Goal: Transaction & Acquisition: Purchase product/service

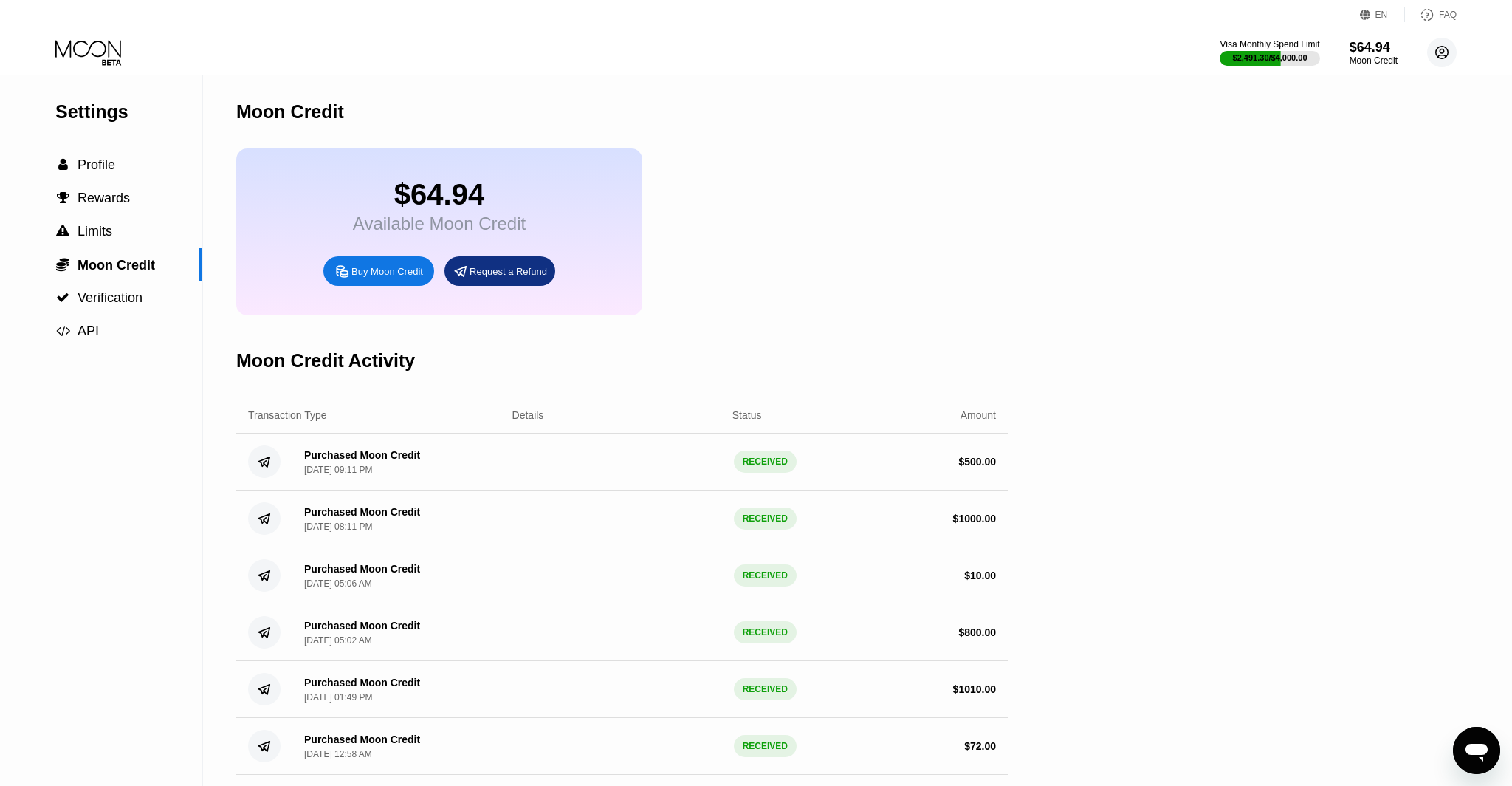
click at [1437, 44] on circle at bounding box center [1442, 52] width 30 height 30
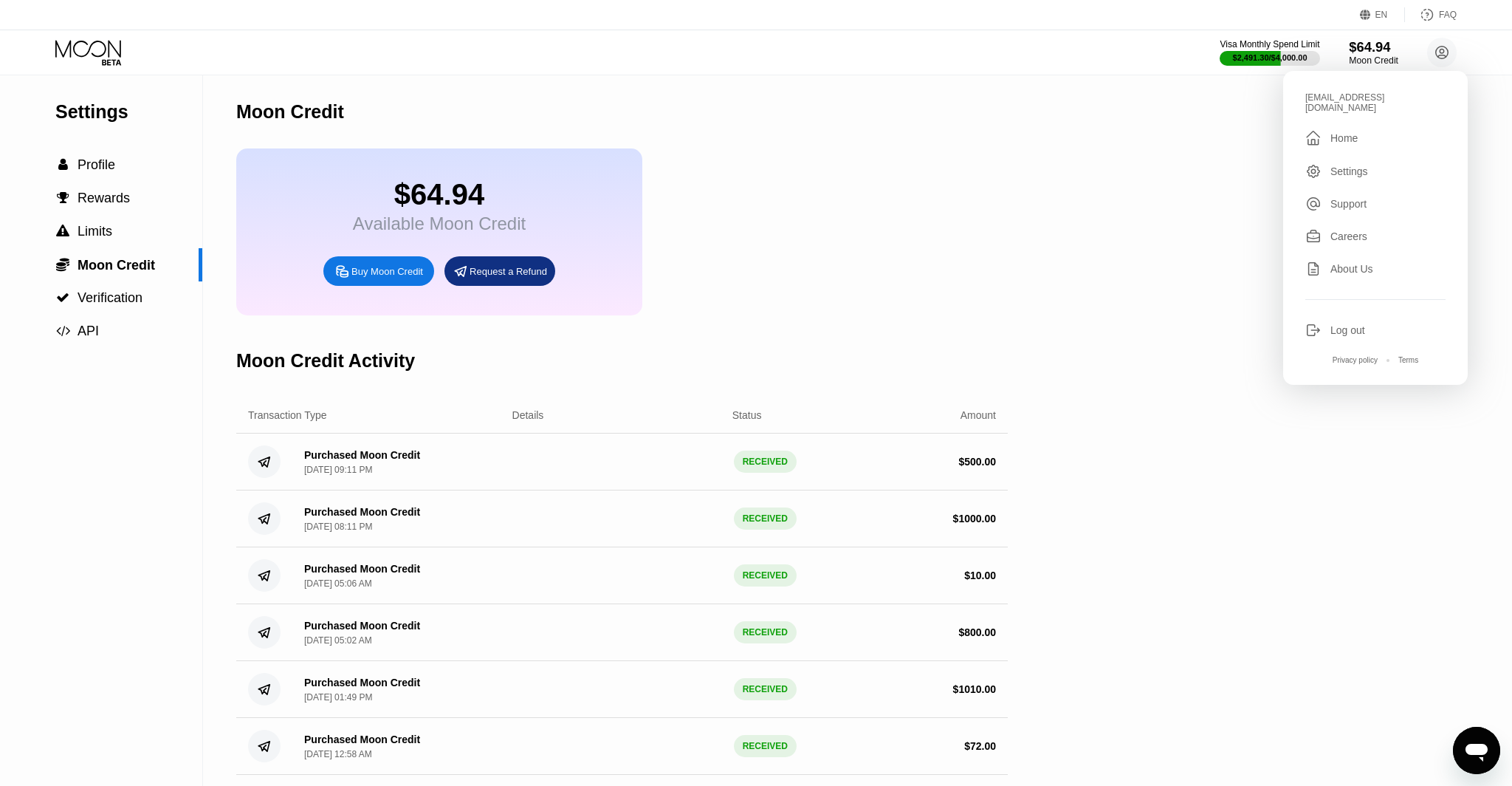
click at [1363, 51] on div "$64.94" at bounding box center [1374, 47] width 50 height 16
click at [81, 37] on div "Visa Monthly Spend Limit $2,491.30 / $4,000.00 $64.94 Moon Credit [EMAIL_ADDRES…" at bounding box center [756, 52] width 1512 height 44
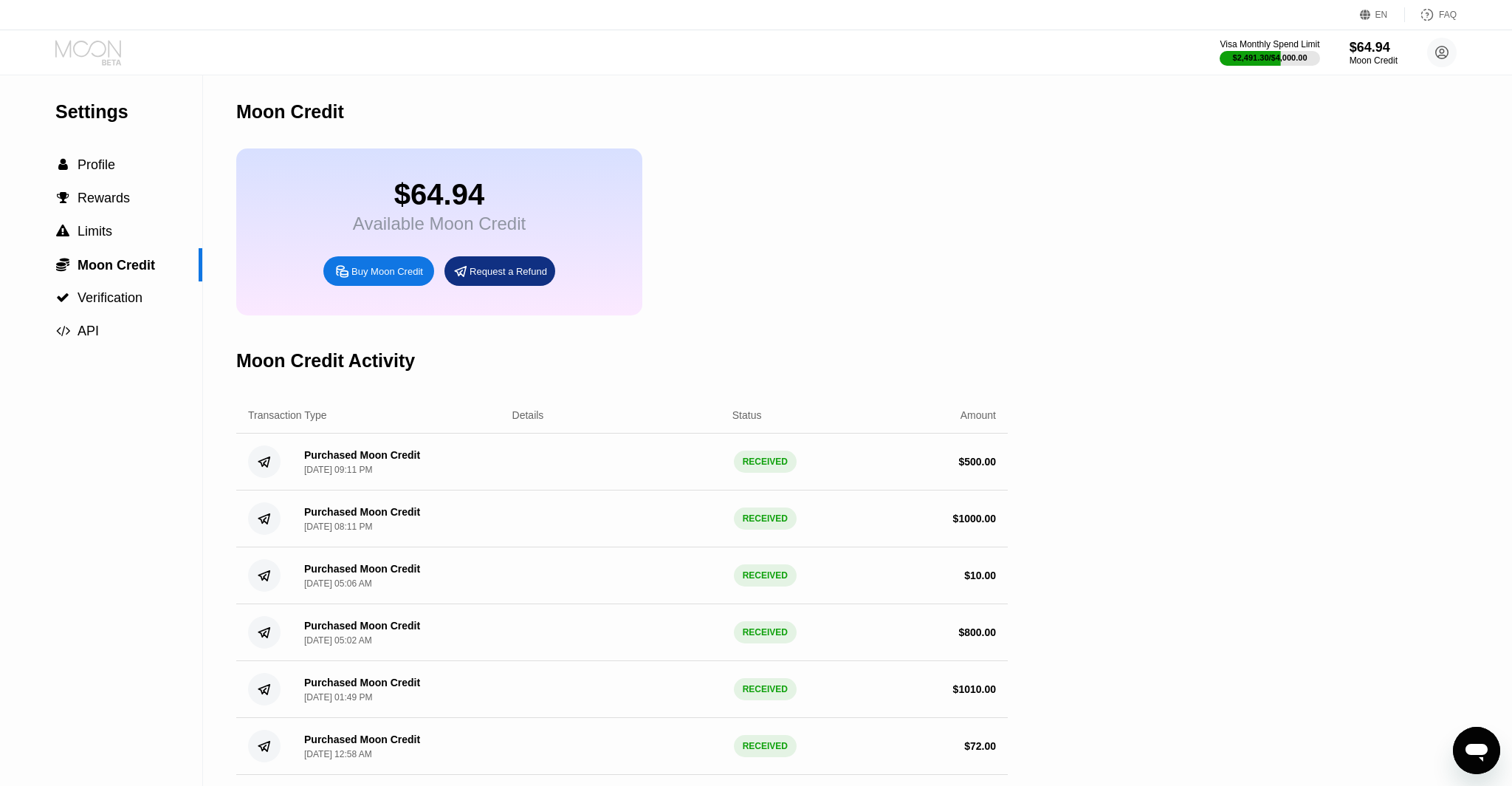
click at [96, 53] on icon at bounding box center [89, 52] width 68 height 26
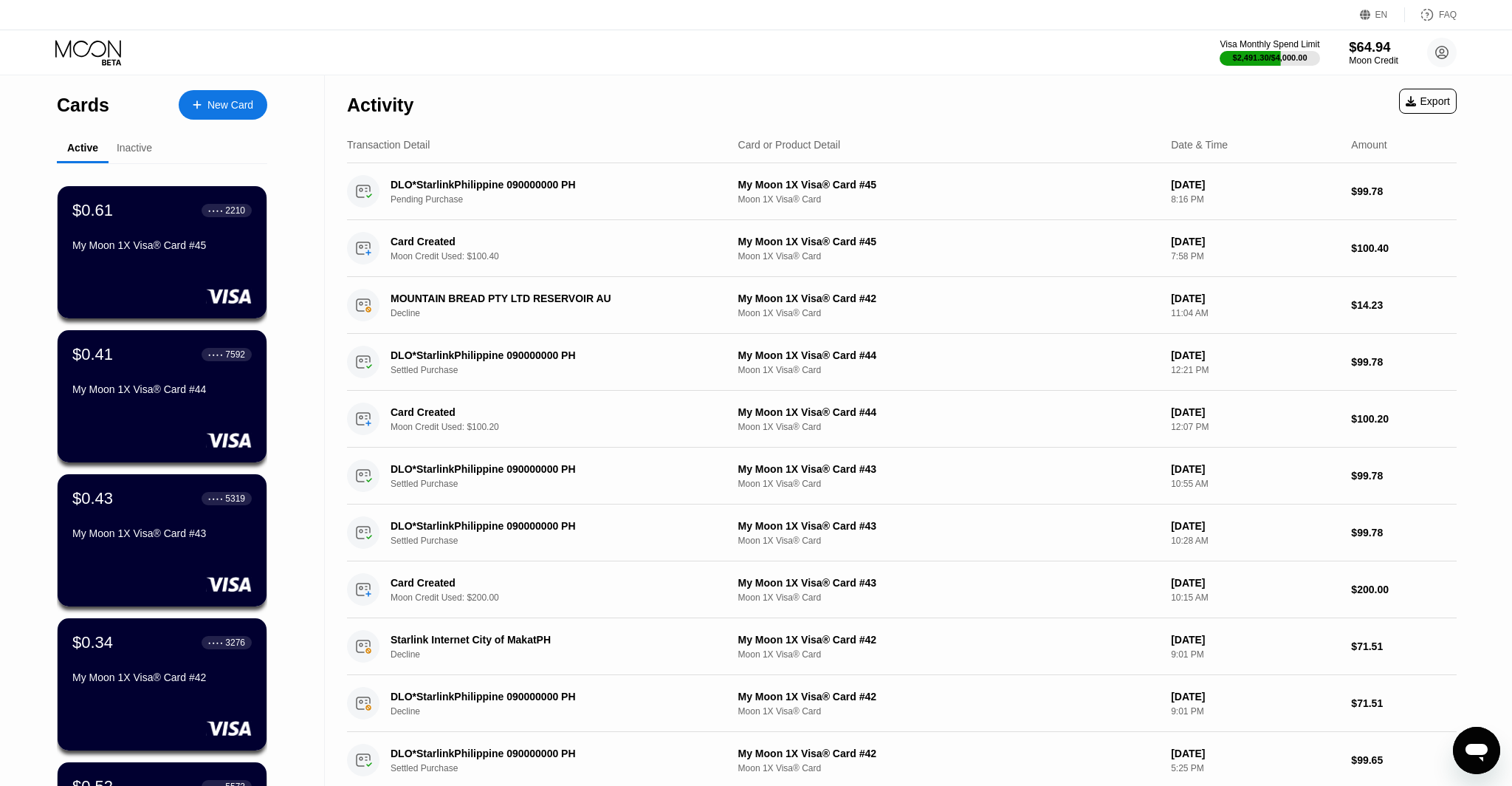
click at [1371, 61] on div "Moon Credit" at bounding box center [1374, 60] width 50 height 10
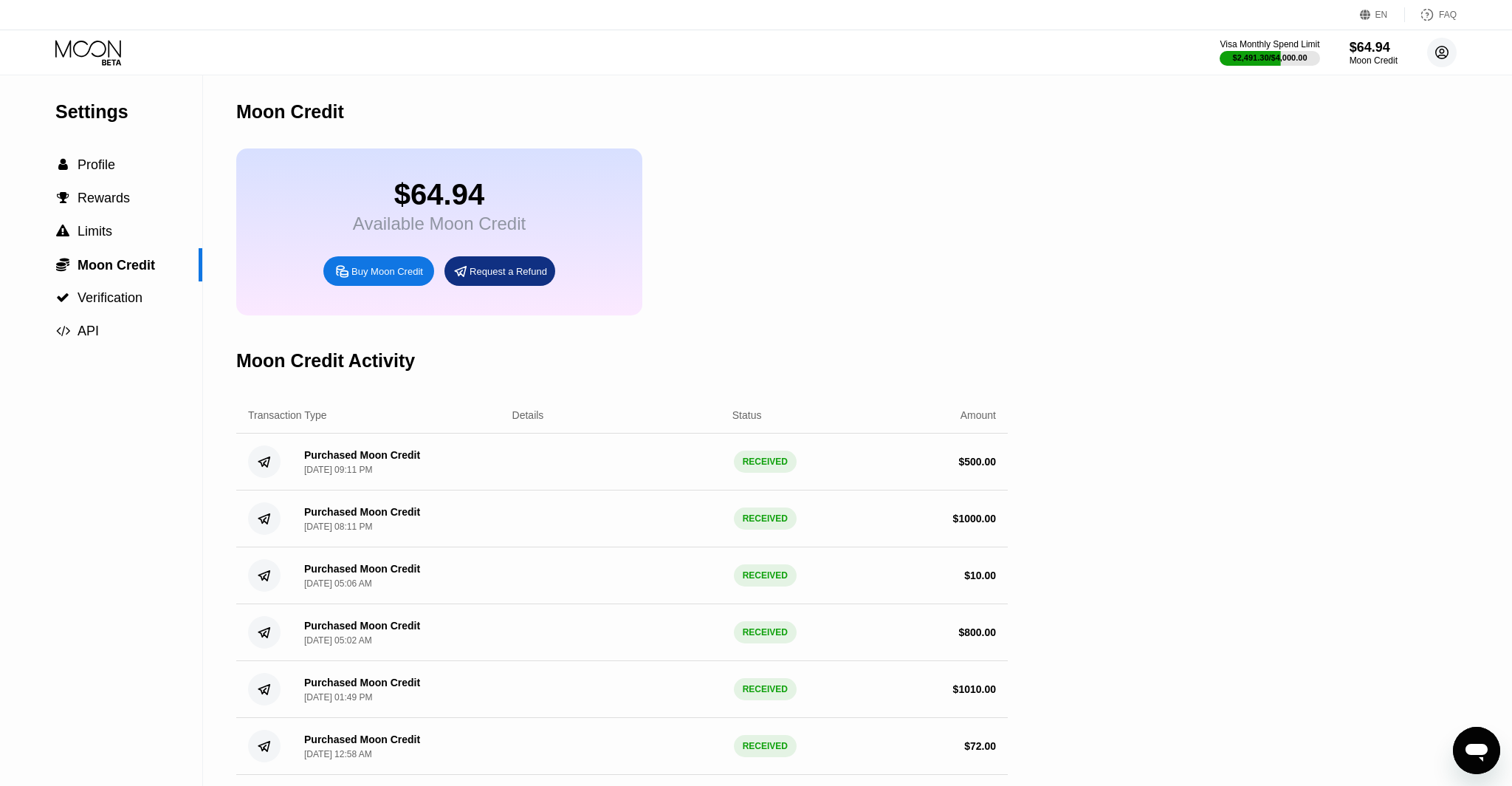
click at [1443, 58] on icon at bounding box center [1442, 53] width 12 height 12
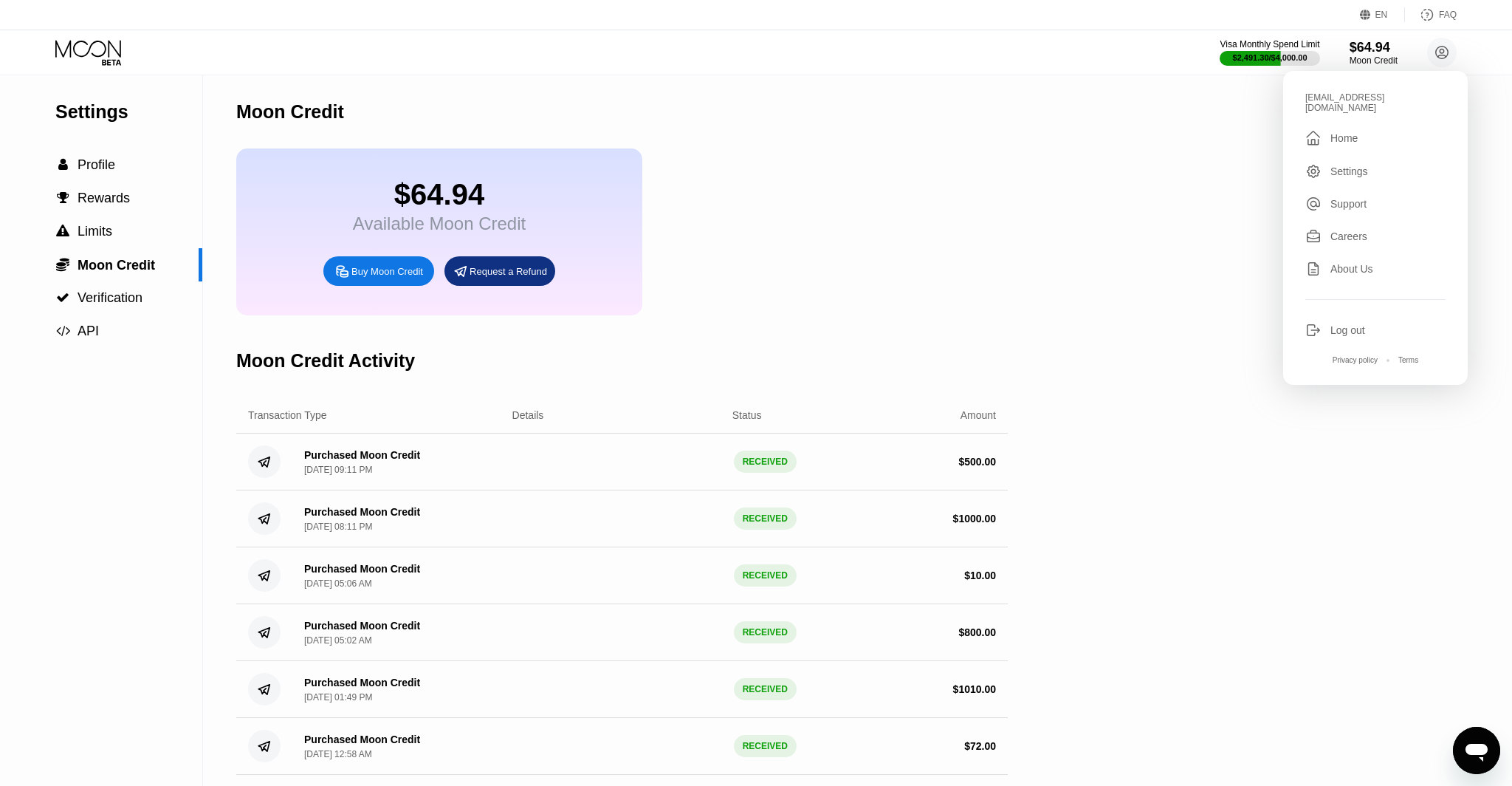
drag, startPoint x: 987, startPoint y: 223, endPoint x: 842, endPoint y: 215, distance: 145.2
click at [987, 223] on div "$64.94 Available Moon Credit Buy Moon Credit Request a Refund" at bounding box center [622, 232] width 772 height 167
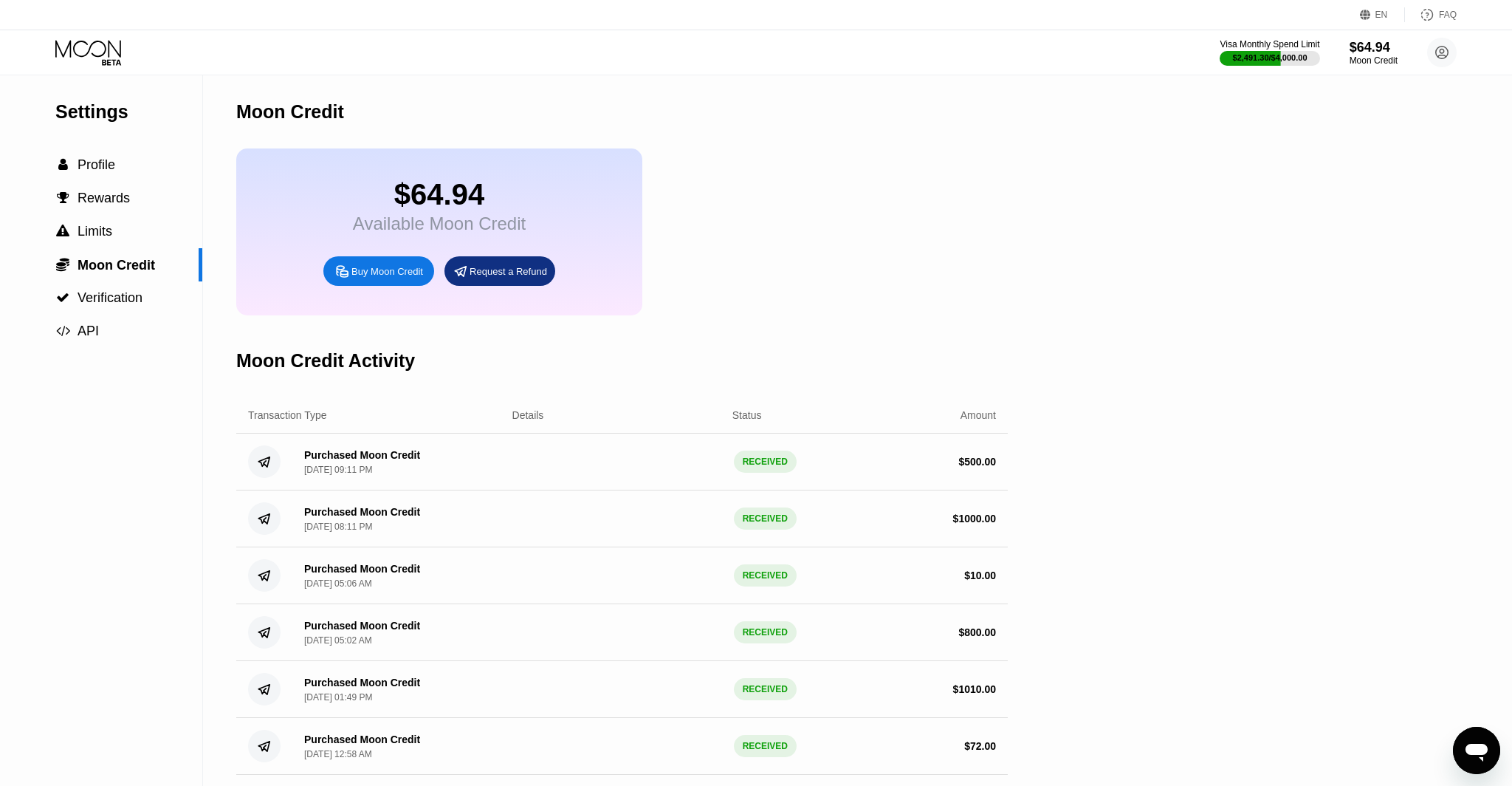
click at [74, 42] on icon at bounding box center [89, 52] width 68 height 26
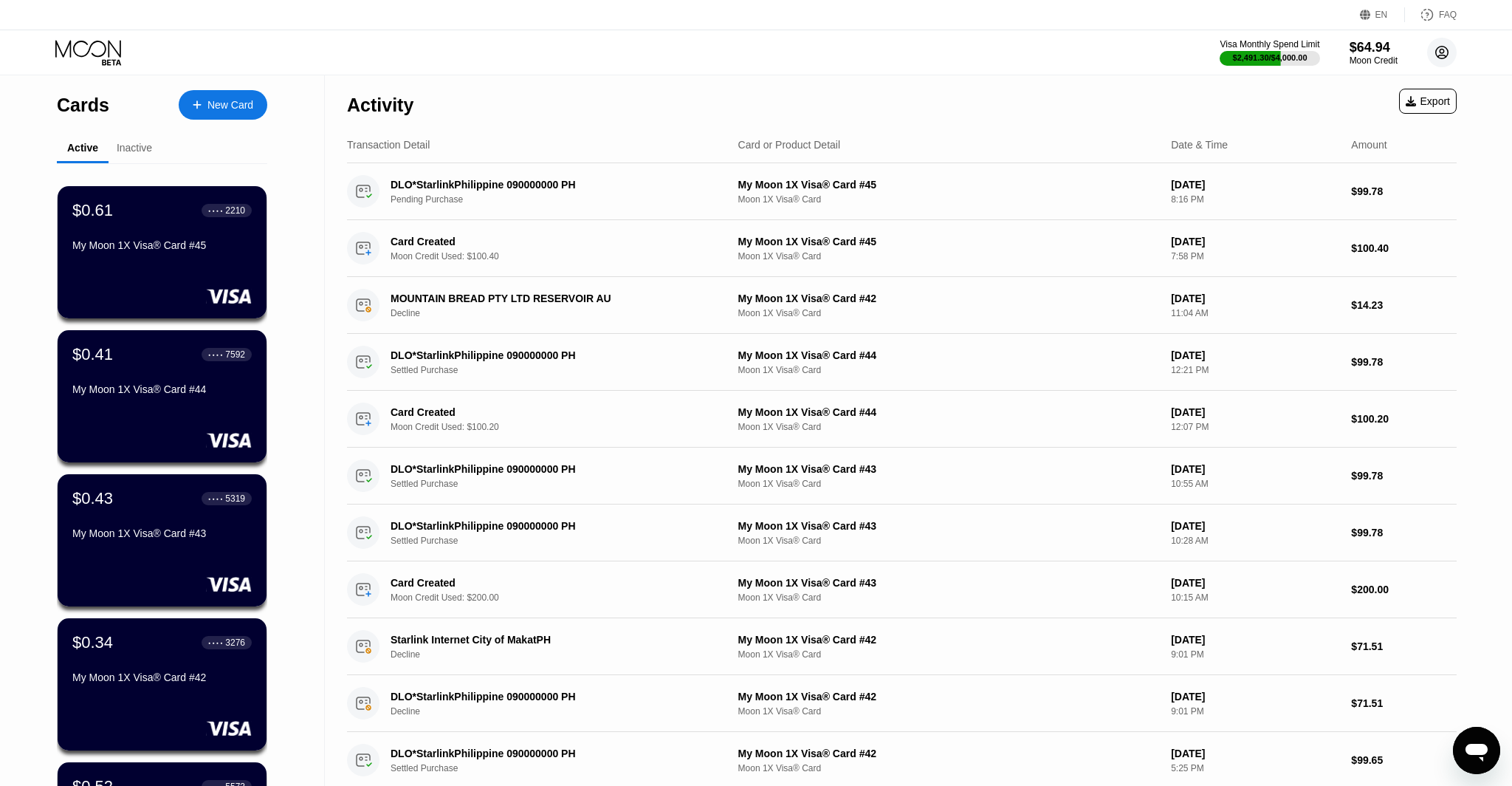
click at [1442, 54] on icon at bounding box center [1442, 53] width 8 height 8
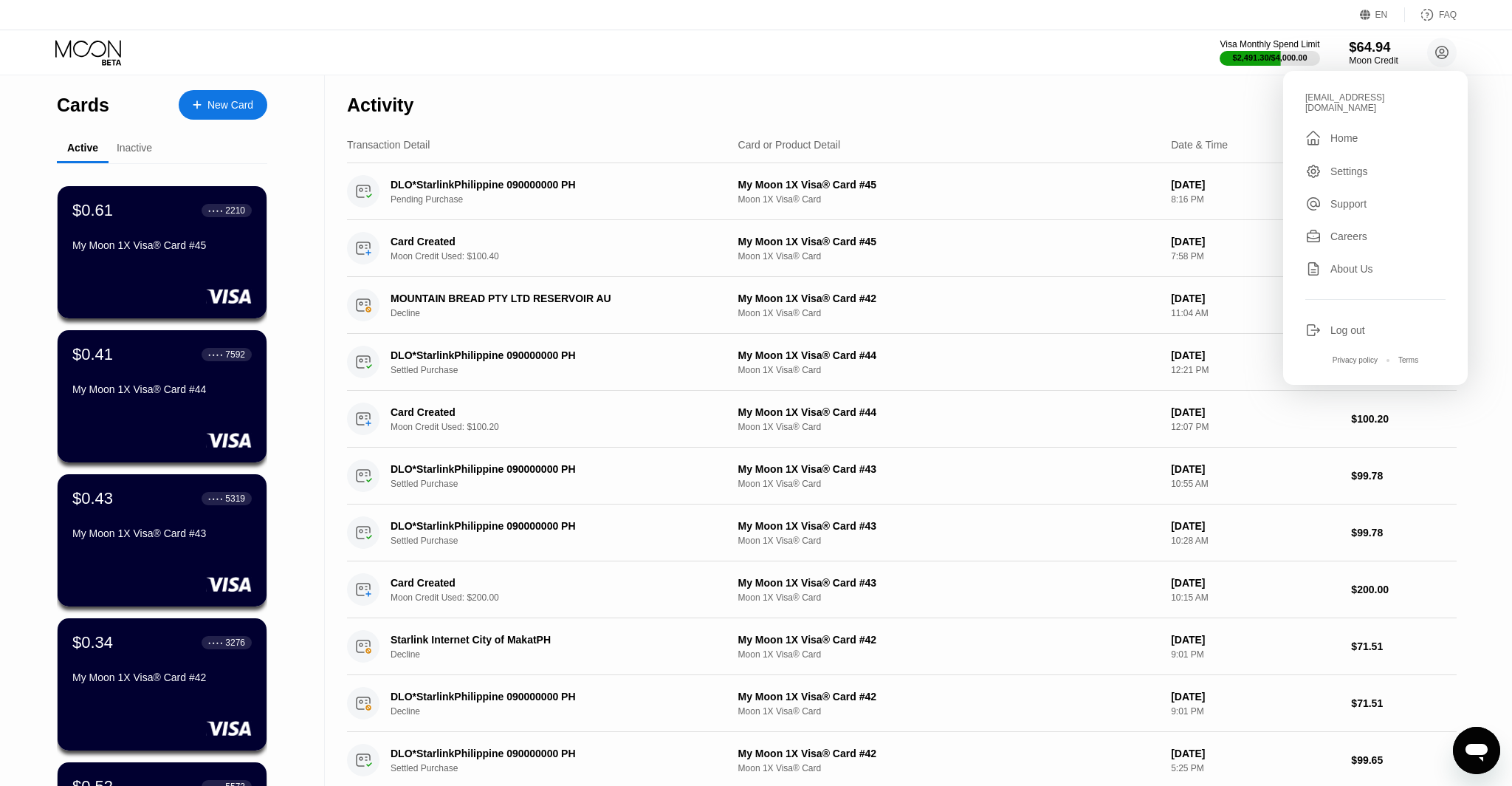
click at [1379, 53] on div "$64.94" at bounding box center [1374, 47] width 50 height 16
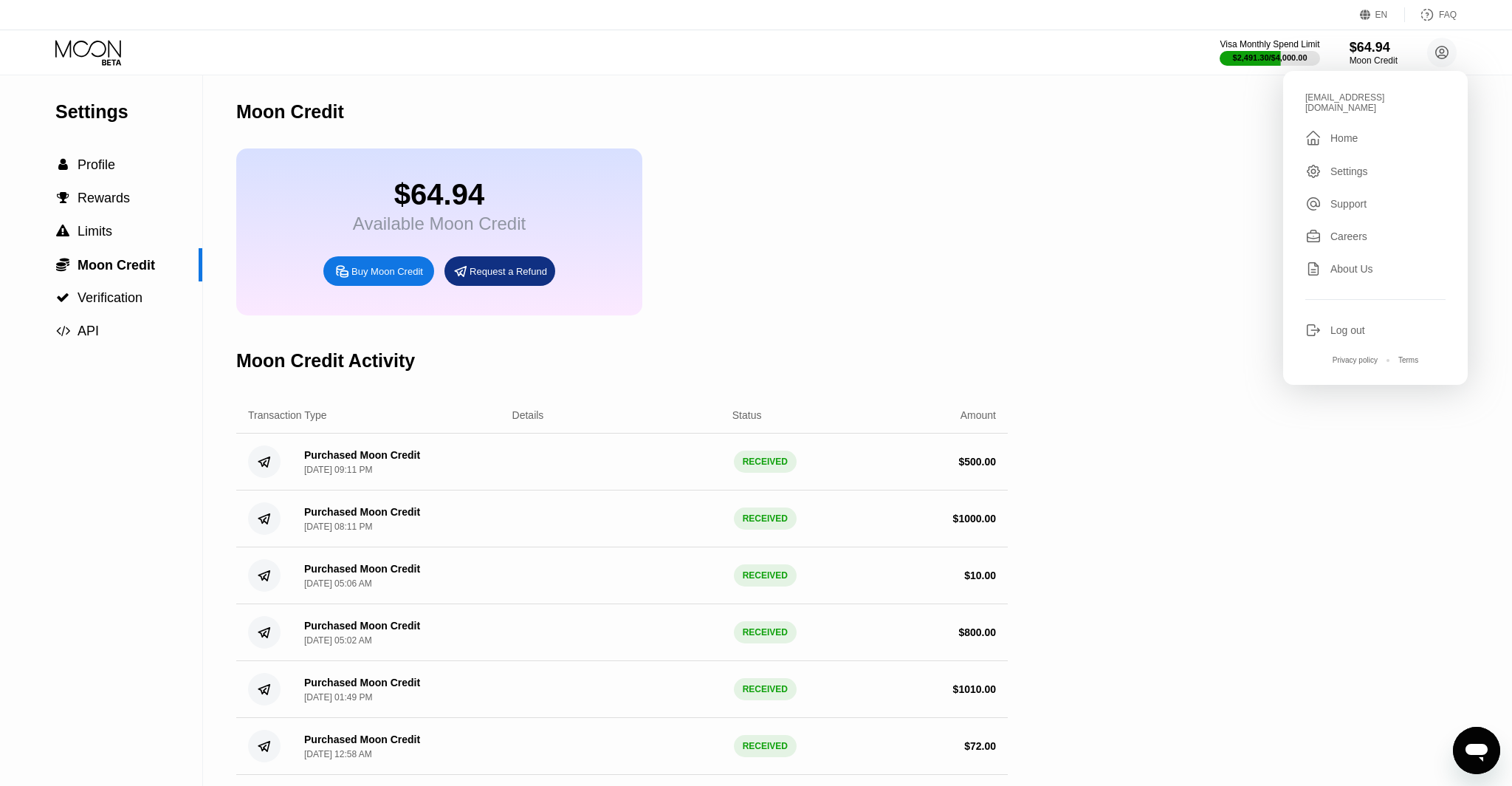
click at [1011, 213] on div "Settings  Profile  Rewards  Limits  Moon Credit  Verification  API Moon C…" at bounding box center [756, 596] width 1512 height 1040
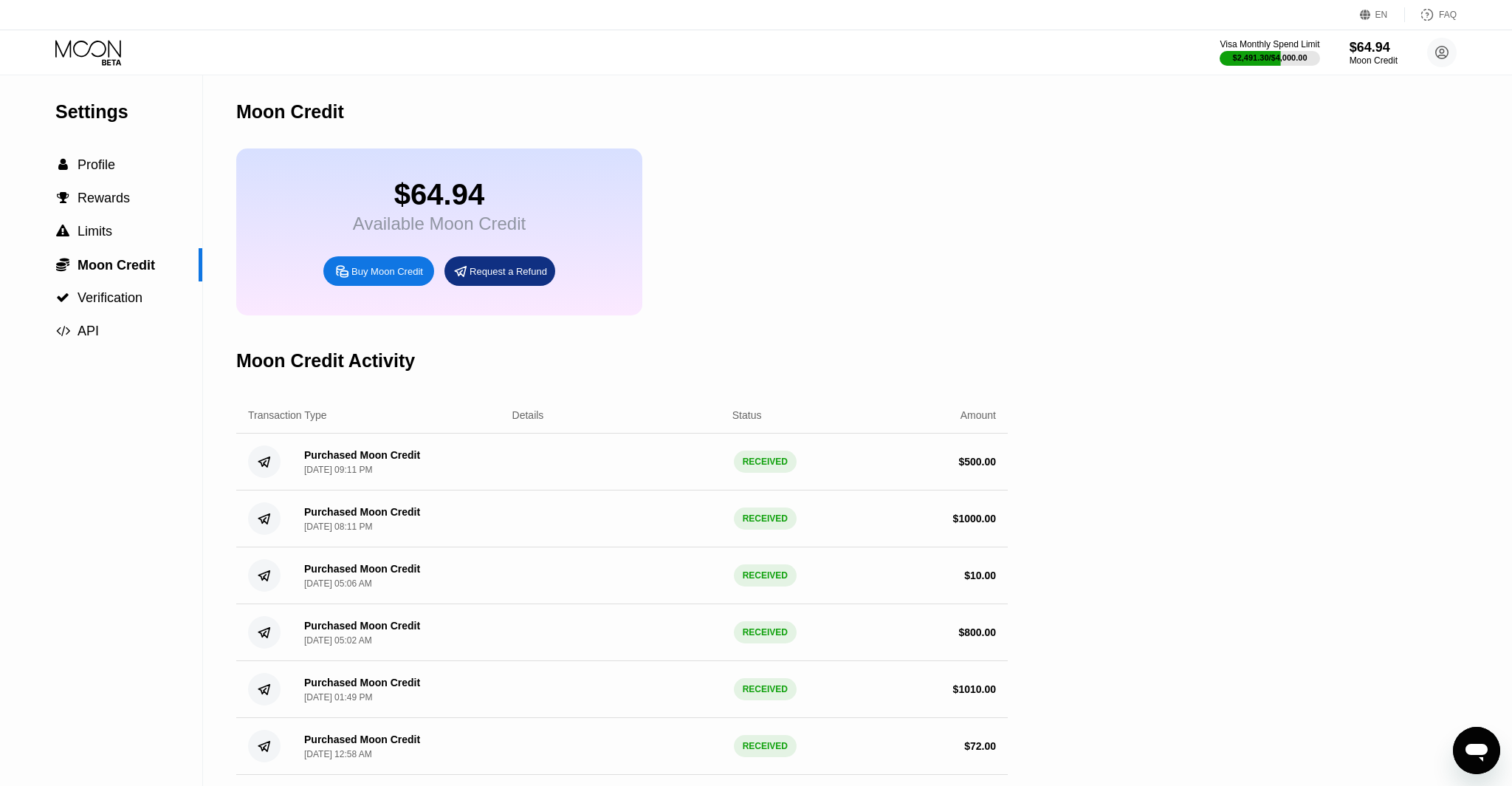
click at [360, 281] on div "Buy Moon Credit" at bounding box center [379, 271] width 110 height 30
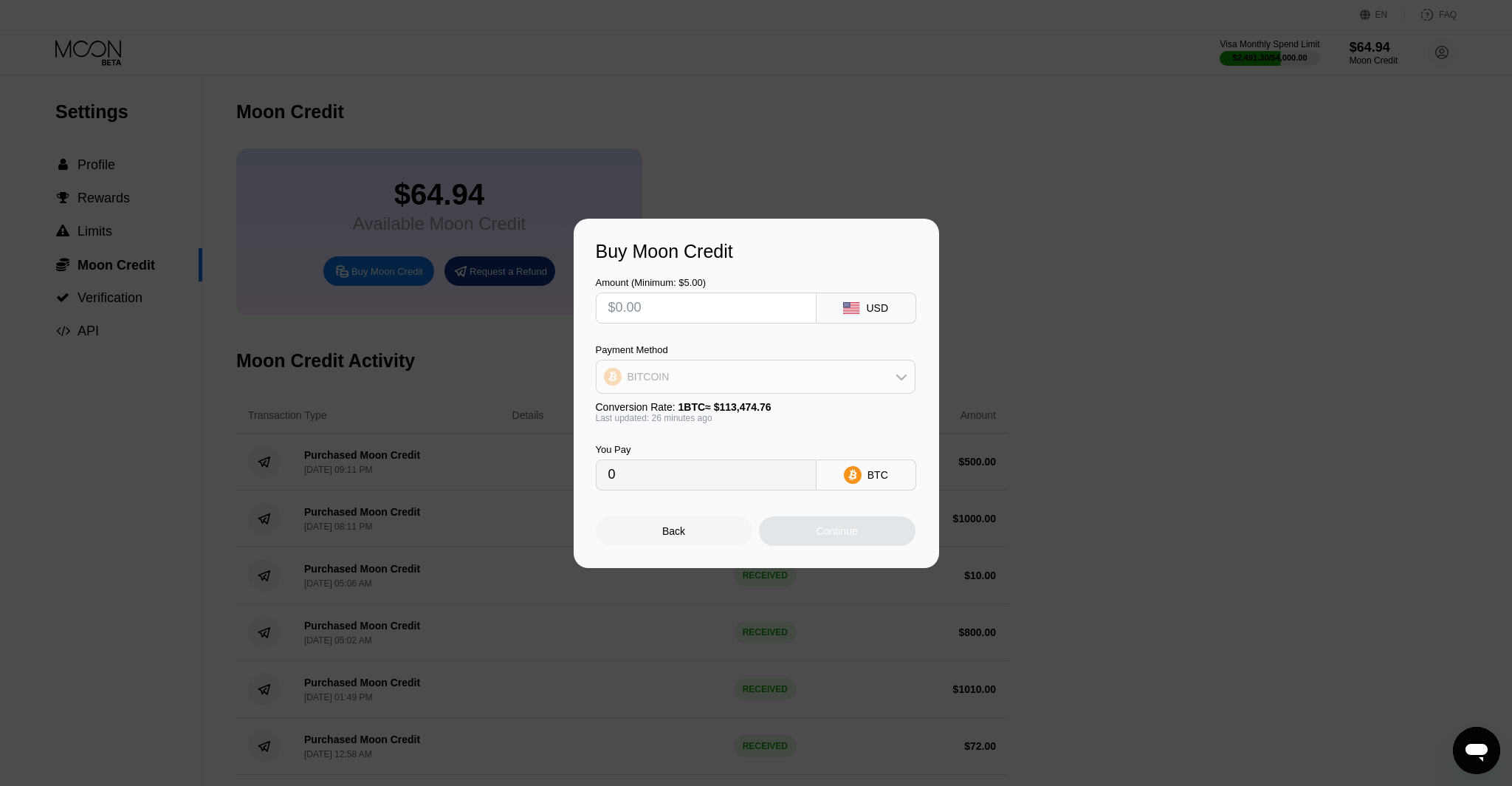
drag, startPoint x: 780, startPoint y: 382, endPoint x: 772, endPoint y: 379, distance: 8.5
click at [778, 382] on div "BITCOIN" at bounding box center [755, 376] width 318 height 30
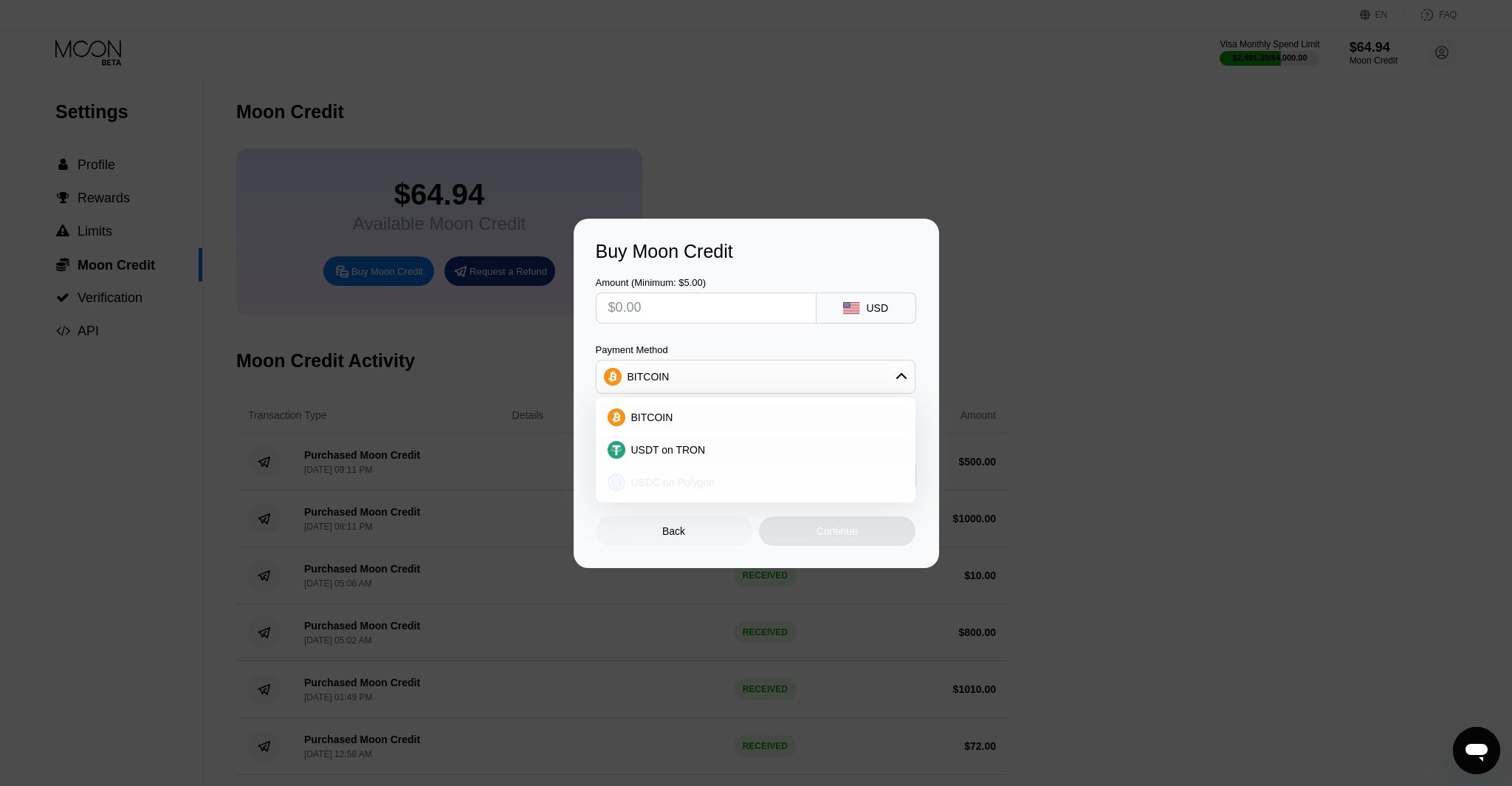
drag, startPoint x: 698, startPoint y: 489, endPoint x: 698, endPoint y: 462, distance: 27.0
click at [698, 486] on div "USDC on Polygon" at bounding box center [756, 482] width 311 height 30
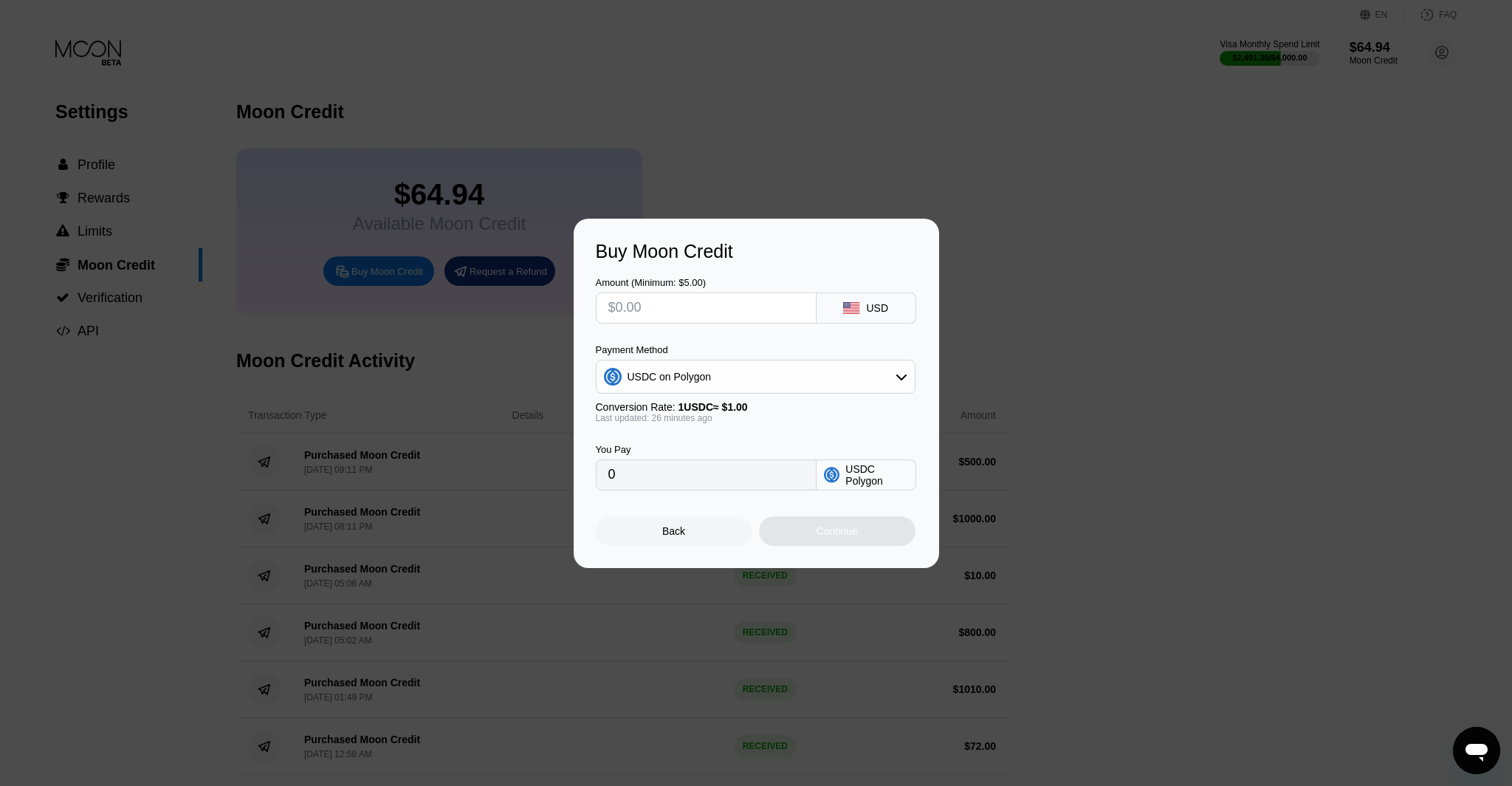
click at [648, 299] on input "text" at bounding box center [707, 308] width 196 height 30
type input "$5"
type input "5.00000000"
type input "$50"
type input "50.00000000"
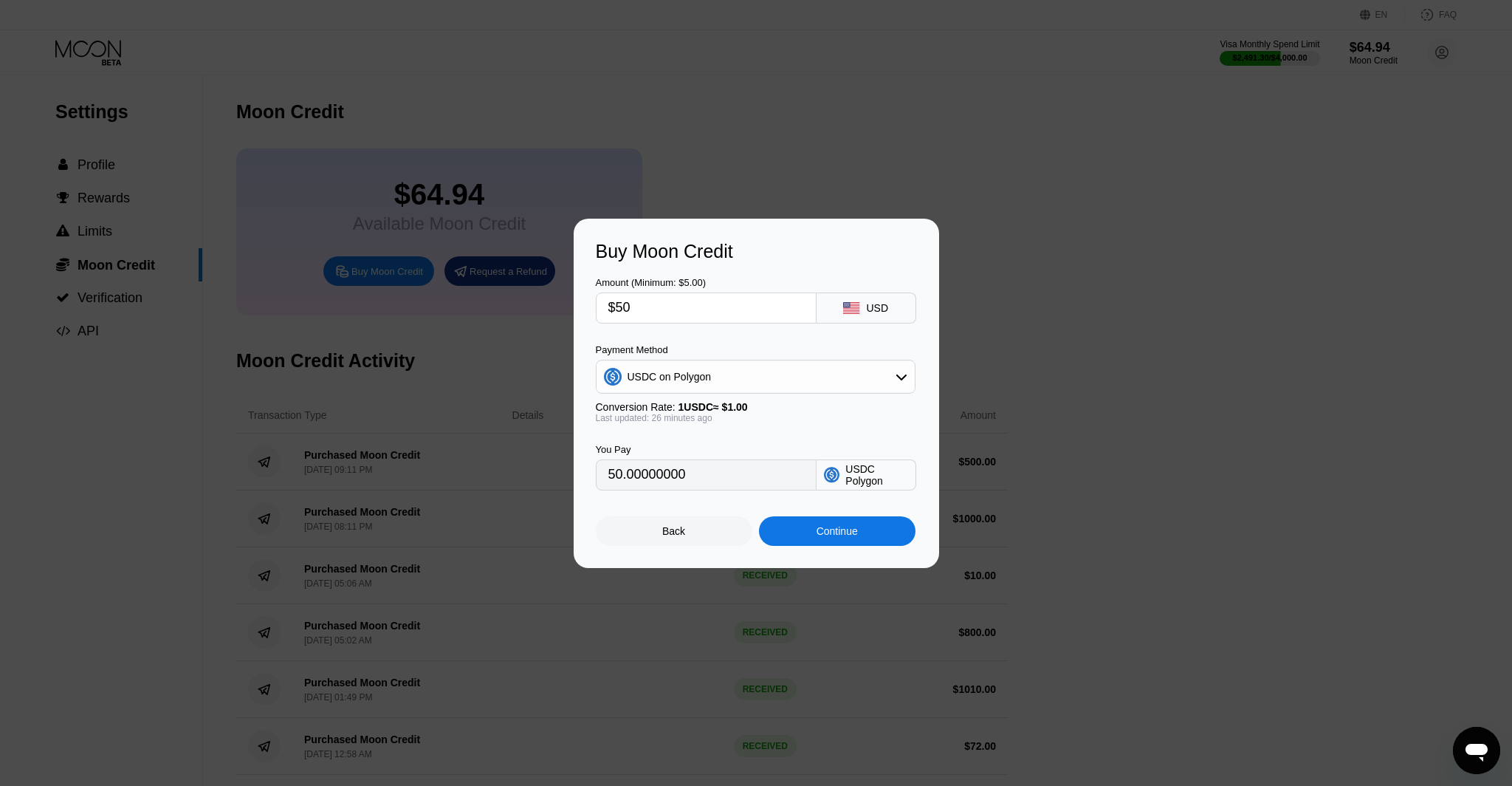
type input "$500"
type input "500.00000000"
type input "$500"
click at [885, 536] on div "Continue" at bounding box center [836, 531] width 156 height 30
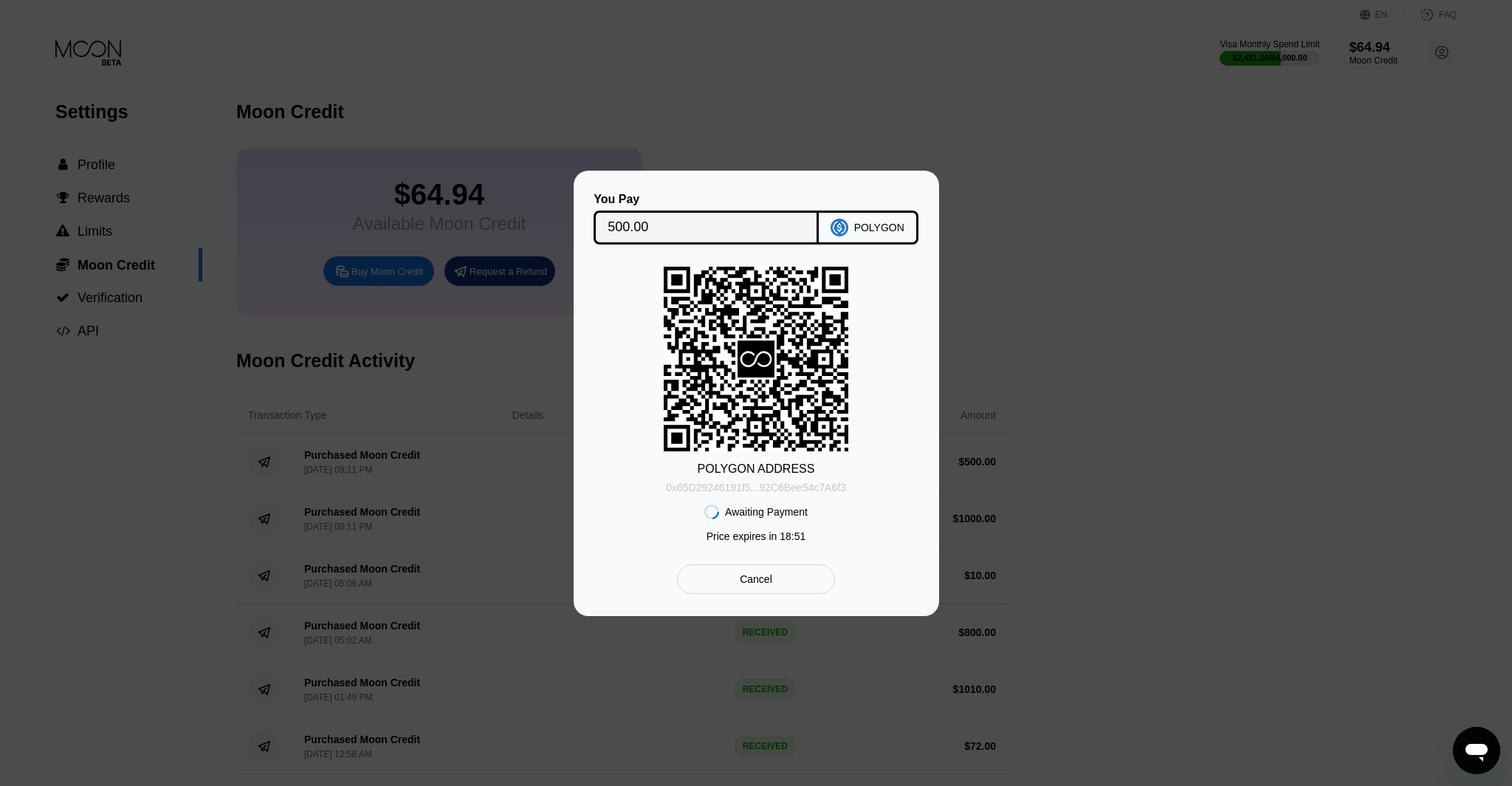
click at [797, 484] on div "0x65D29246191f5...92C6Bee54c7A6f3" at bounding box center [756, 487] width 180 height 12
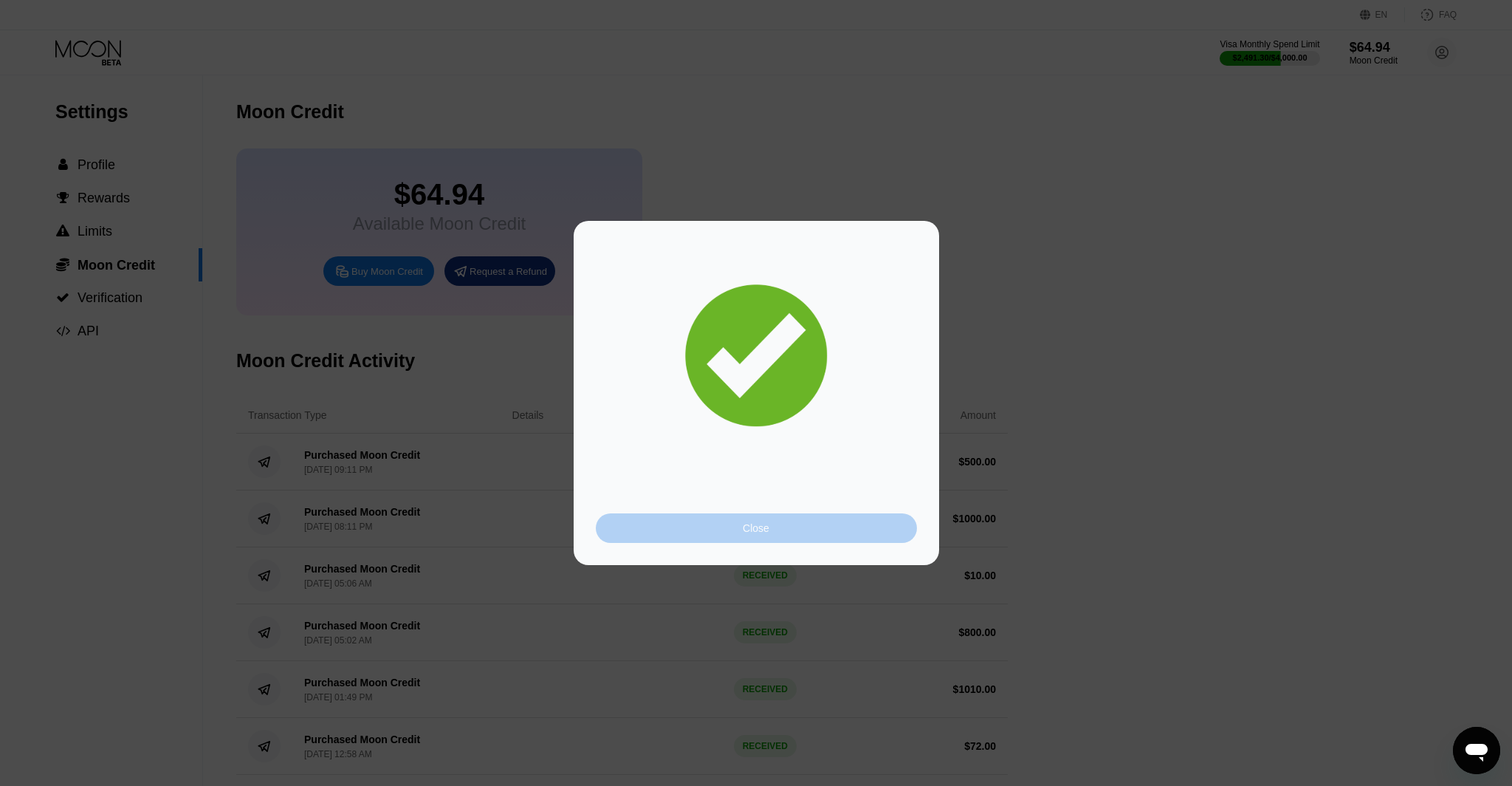
click at [801, 522] on div "Close" at bounding box center [756, 528] width 321 height 30
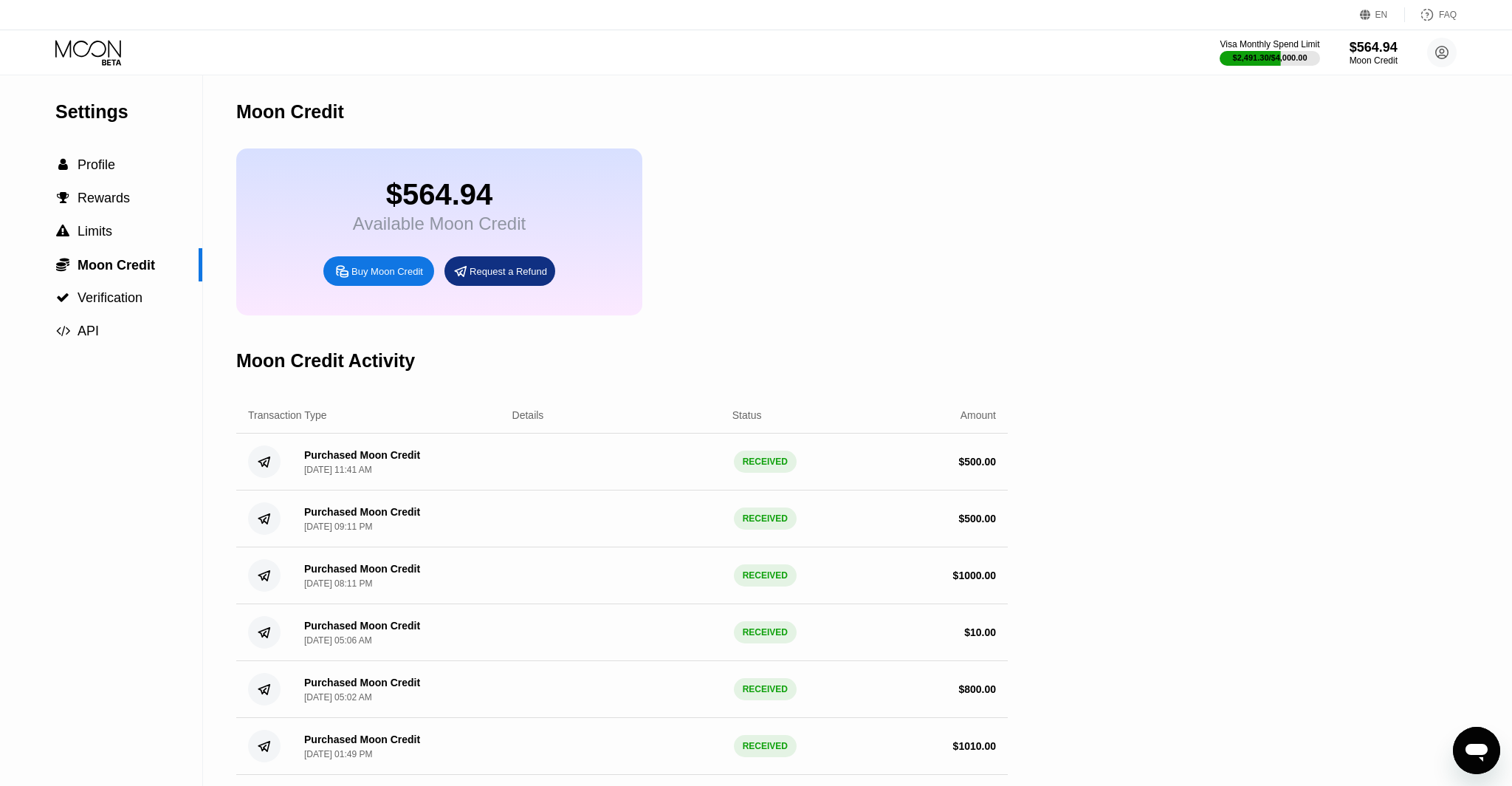
click at [89, 58] on icon at bounding box center [89, 52] width 68 height 26
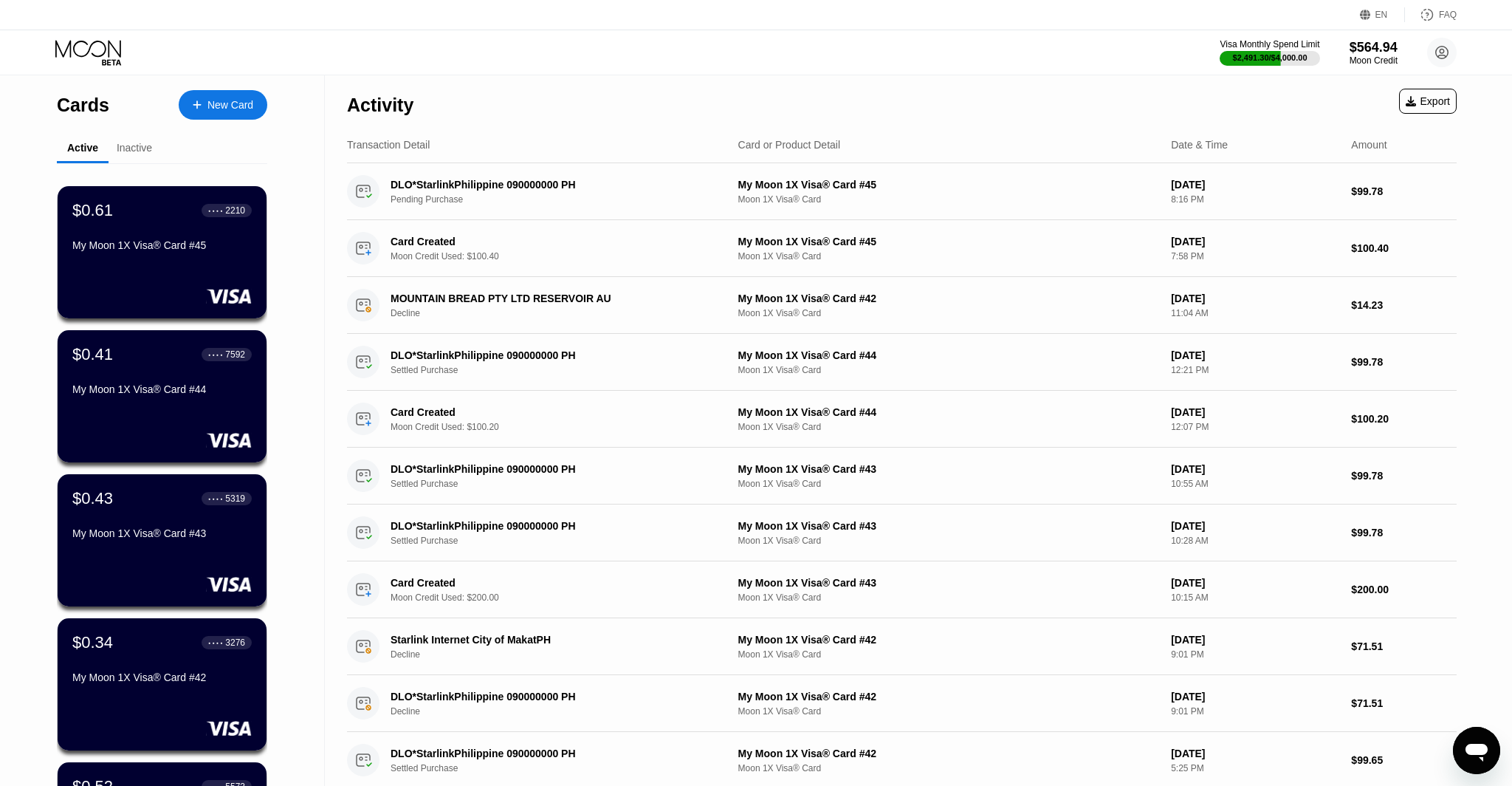
click at [133, 155] on div "Inactive" at bounding box center [134, 148] width 51 height 29
click at [132, 155] on div "Inactive" at bounding box center [134, 148] width 51 height 29
click at [125, 152] on div "Inactive" at bounding box center [134, 147] width 36 height 12
